Goal: Task Accomplishment & Management: Manage account settings

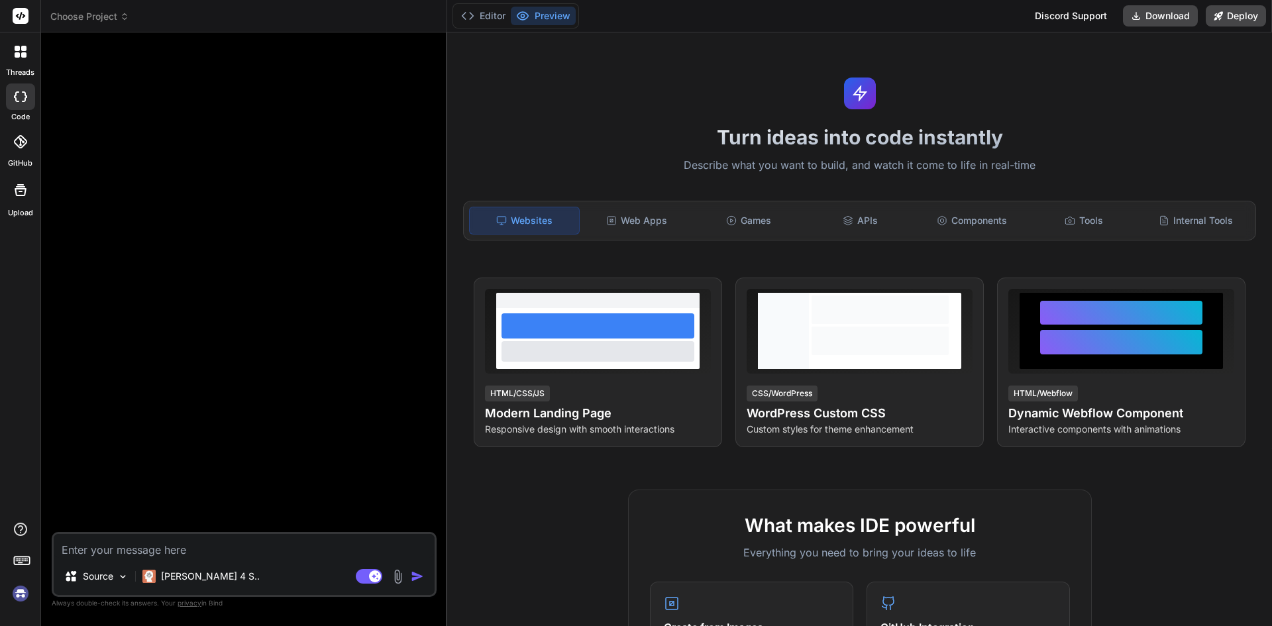
click at [28, 590] on img at bounding box center [20, 594] width 23 height 23
type textarea "x"
drag, startPoint x: 500, startPoint y: 22, endPoint x: 494, endPoint y: 27, distance: 7.6
click at [500, 21] on button "Editor" at bounding box center [483, 16] width 55 height 19
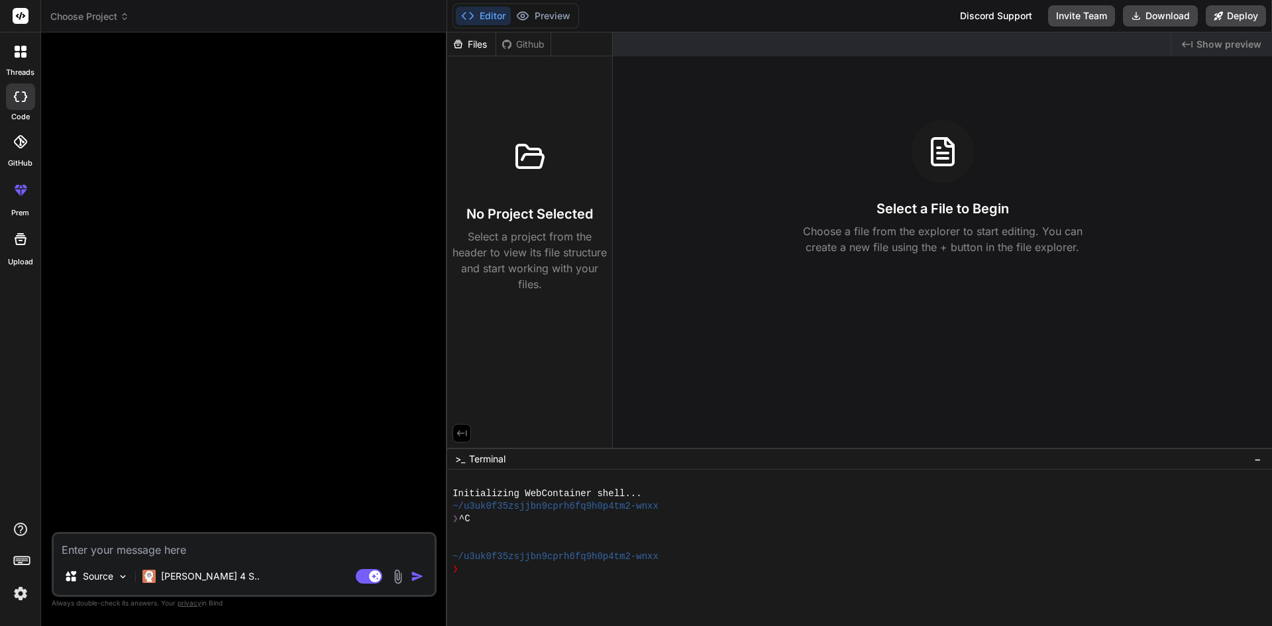
click at [18, 594] on img at bounding box center [20, 594] width 23 height 23
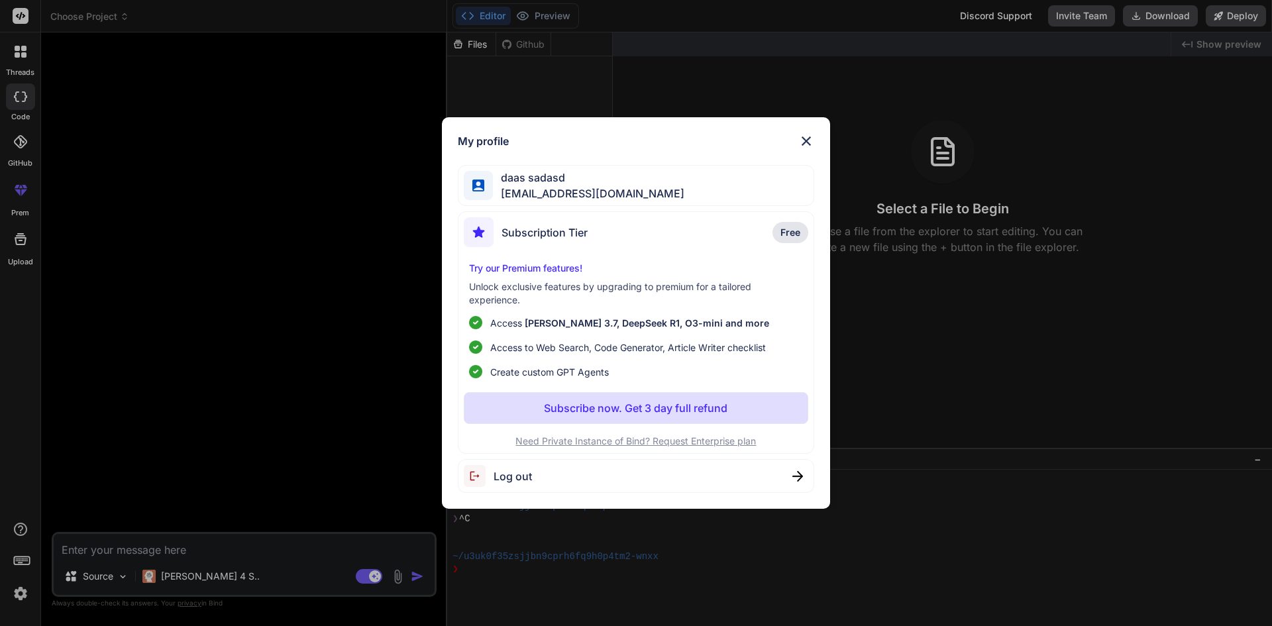
click at [19, 594] on div "My profile daas sadasd jfoon@powerscrews.com Subscription Tier Free Try our Pre…" at bounding box center [636, 313] width 1272 height 626
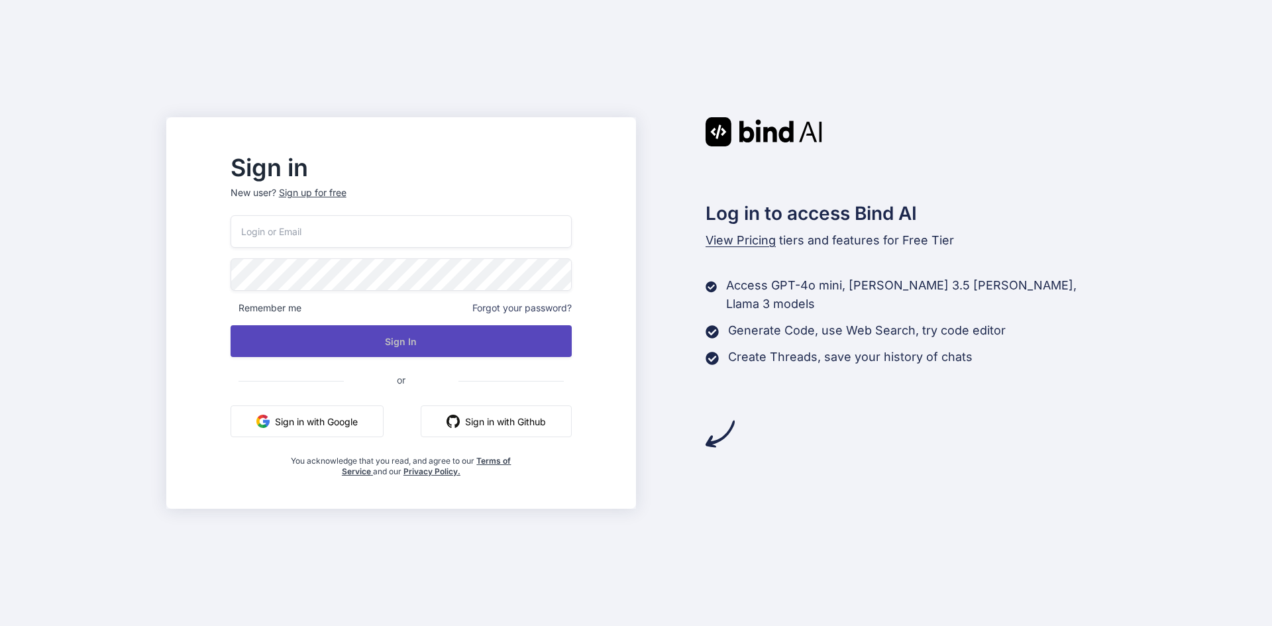
type input "[EMAIL_ADDRESS][DOMAIN_NAME]"
click at [384, 338] on button "Sign In" at bounding box center [401, 341] width 341 height 32
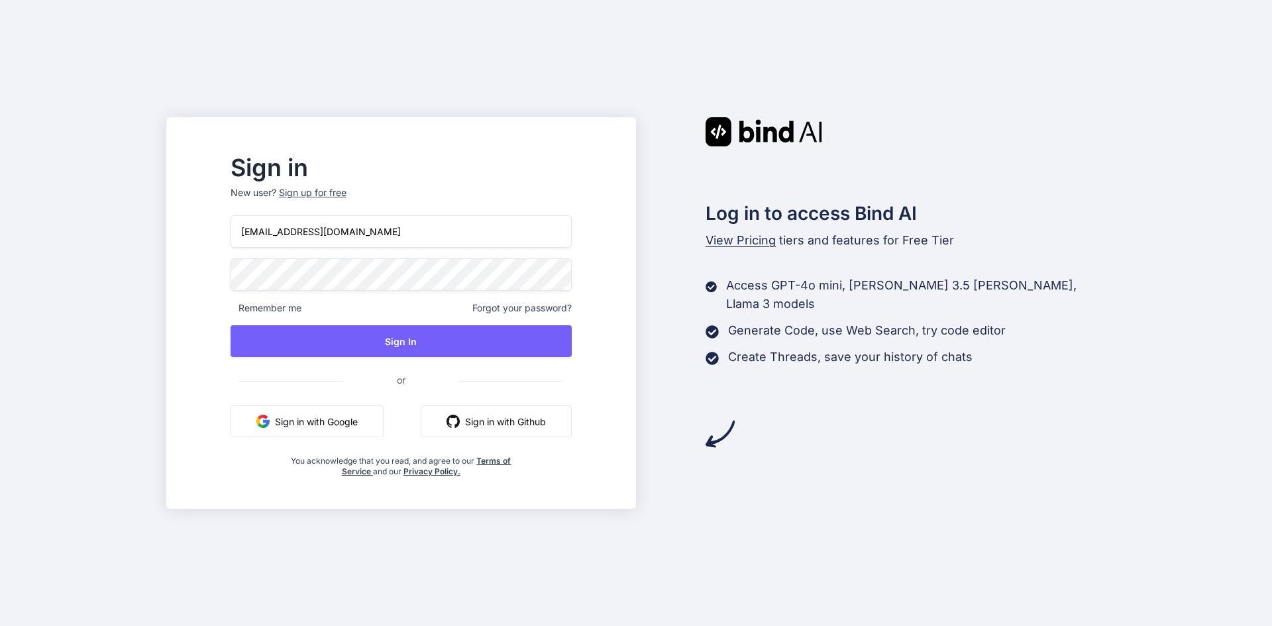
click at [406, 231] on input "[EMAIL_ADDRESS][DOMAIN_NAME]" at bounding box center [401, 231] width 341 height 32
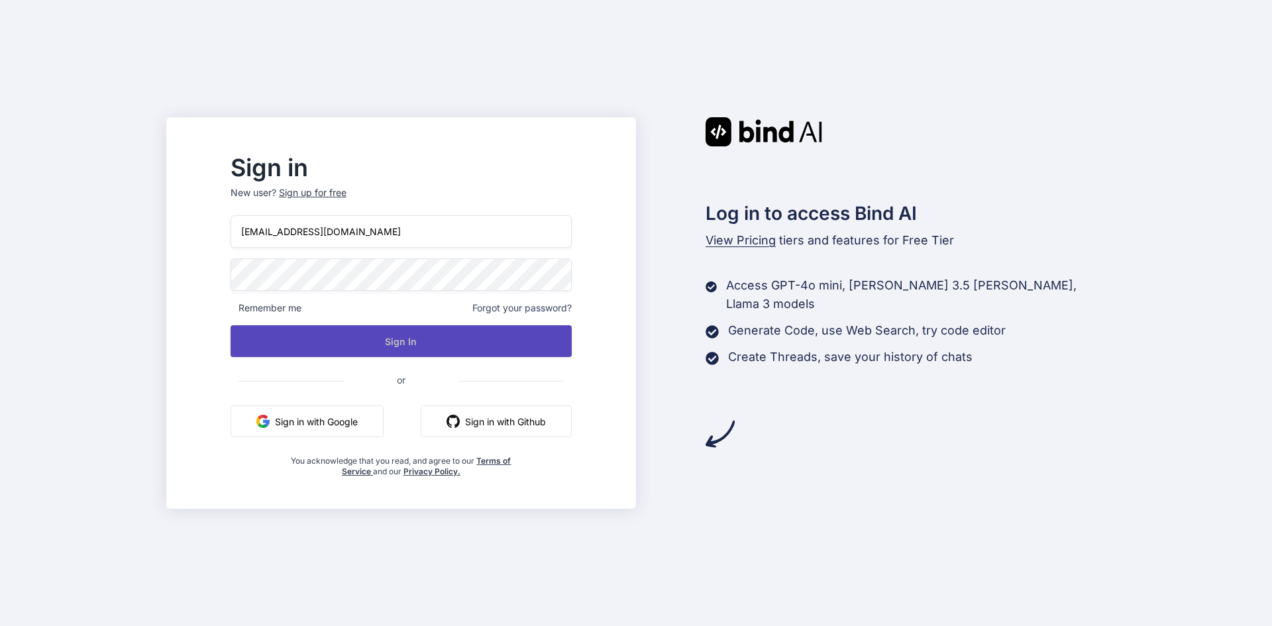
click at [439, 333] on button "Sign In" at bounding box center [401, 341] width 341 height 32
